Goal: Information Seeking & Learning: Learn about a topic

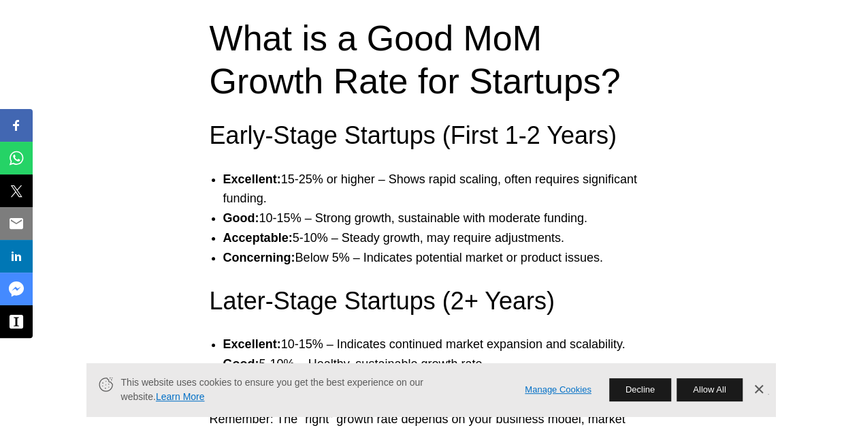
scroll to position [5243, 0]
drag, startPoint x: 282, startPoint y: 177, endPoint x: 320, endPoint y: 190, distance: 40.3
click at [320, 190] on li "Excellent: 15-25% or higher – Shows rapid scaling, often requires significant f…" at bounding box center [444, 189] width 443 height 39
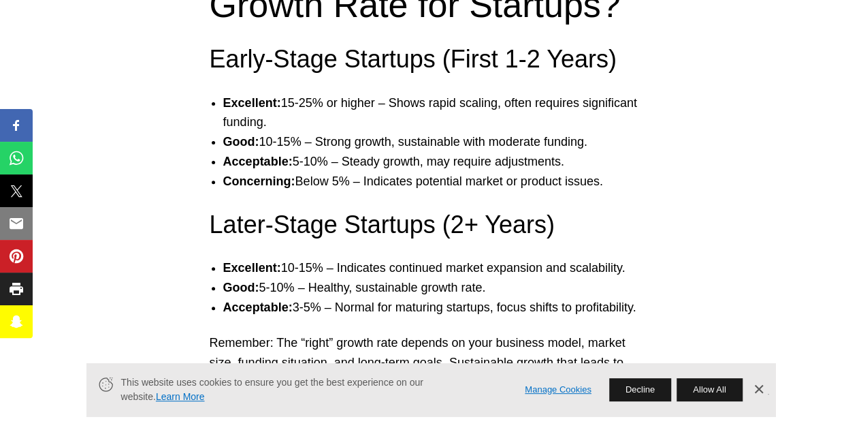
scroll to position [5321, 0]
drag, startPoint x: 590, startPoint y: 140, endPoint x: 220, endPoint y: 142, distance: 369.8
click at [220, 142] on ul "Excellent: 15-25% or higher – Shows rapid scaling, often requires significant f…" at bounding box center [431, 142] width 470 height 98
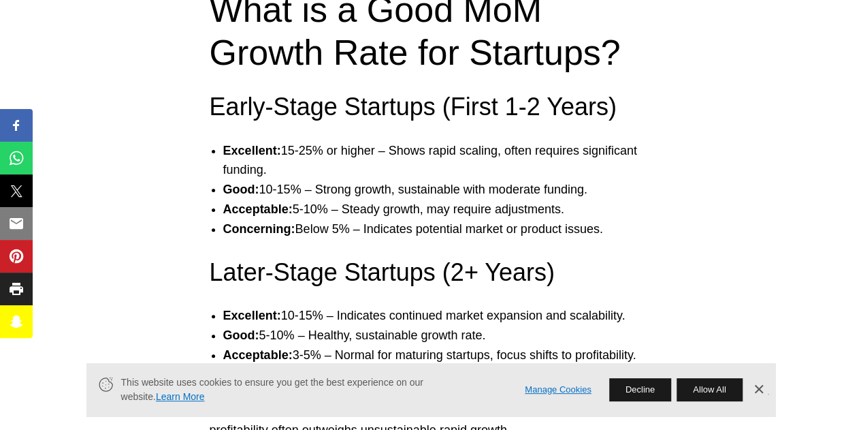
scroll to position [5272, 0]
click at [761, 383] on link "Dismiss Banner" at bounding box center [758, 389] width 20 height 20
